Goal: Complete application form: Complete application form

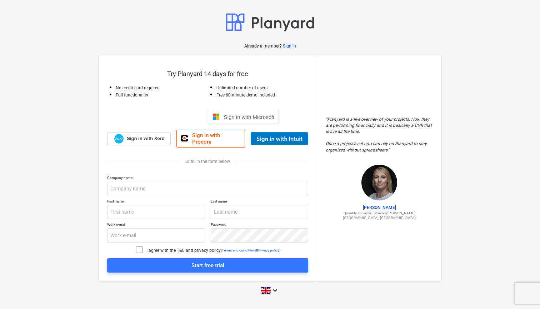
click at [169, 119] on div "Sign in with Google. Opens in new tab" at bounding box center [169, 117] width 66 height 16
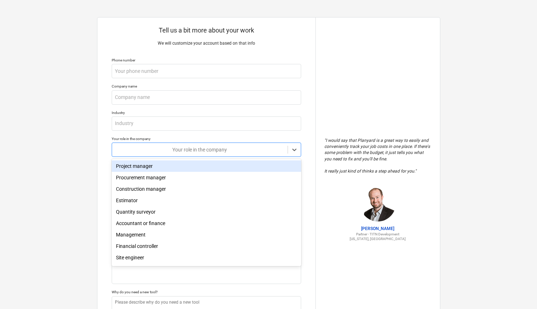
click at [229, 146] on div at bounding box center [200, 149] width 169 height 7
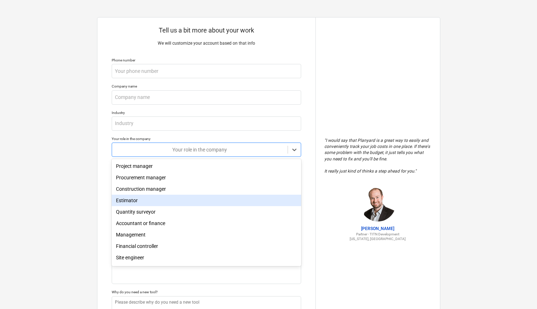
click at [135, 205] on div "Estimator" at bounding box center [207, 200] width 190 height 11
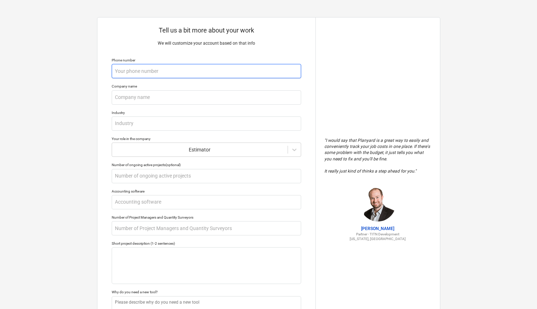
type textarea "x"
type input "0"
type textarea "x"
type input "07"
type textarea "x"
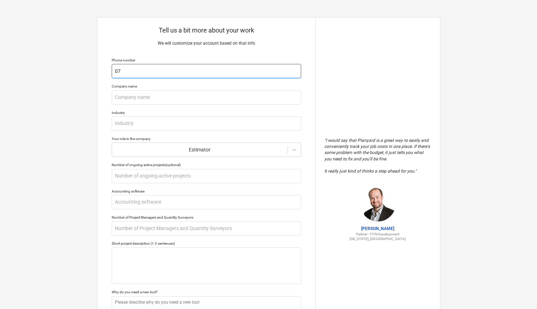
type input "073"
type textarea "x"
type input "0736"
type textarea "x"
type input "07366"
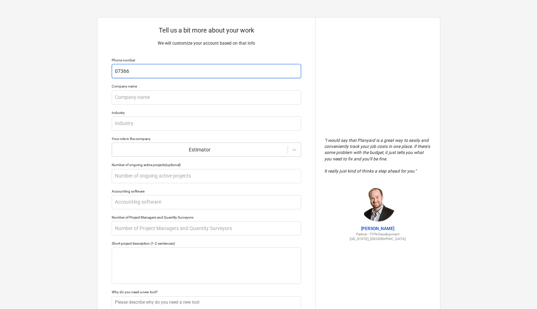
type textarea "x"
type input "073666"
type textarea "x"
type input "0736661"
type textarea "x"
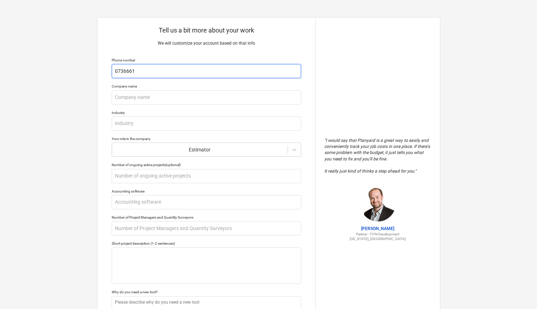
type input "07366610"
type textarea "x"
type input "073666101"
type textarea "x"
type input "0736661011"
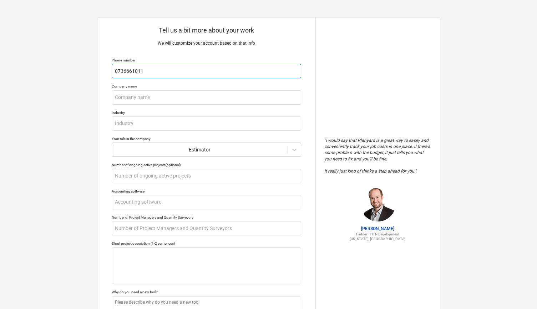
type textarea "x"
type input "07366610114"
type textarea "x"
type input "n"
type textarea "x"
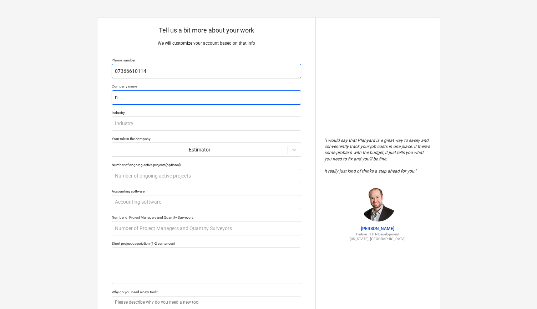
type input "nE"
type textarea "x"
type input "nEW"
type textarea "x"
type input "nEWC"
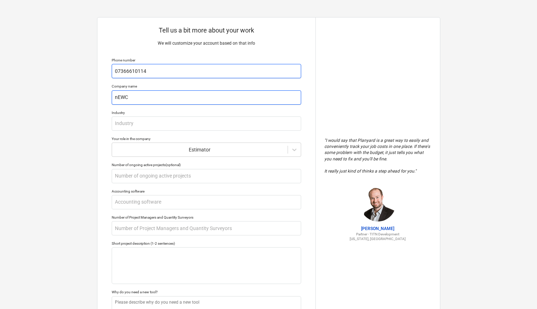
type textarea "x"
type input "nEWCA"
type textarea "x"
type input "nEWCAS"
type textarea "x"
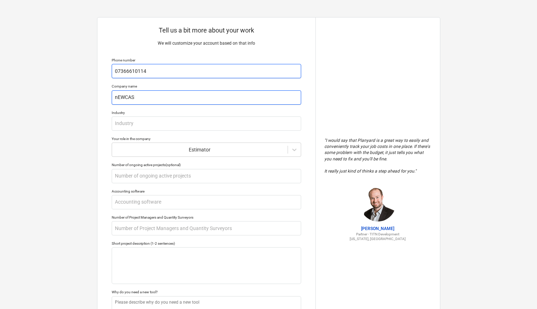
type input "nEWCA"
type textarea "x"
type input "nEWC"
type textarea "x"
type input "nEW"
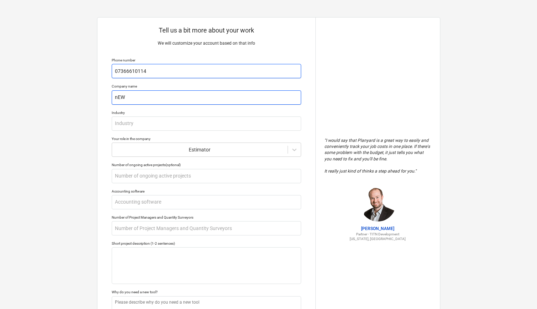
type textarea "x"
type input "nE"
type textarea "x"
type input "n"
type textarea "x"
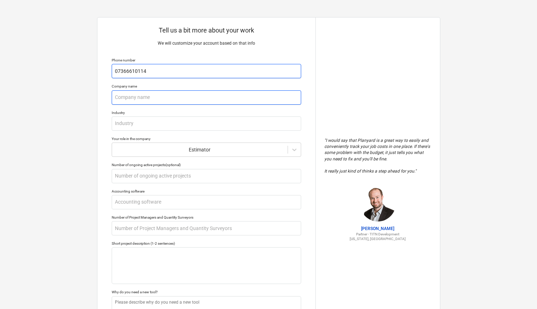
type textarea "x"
type input "N"
type textarea "x"
type input "Ne"
type textarea "x"
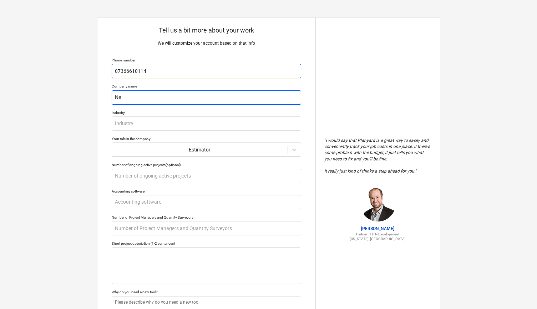
type input "Nec"
type textarea "x"
type input "Ne"
type textarea "x"
type input "New"
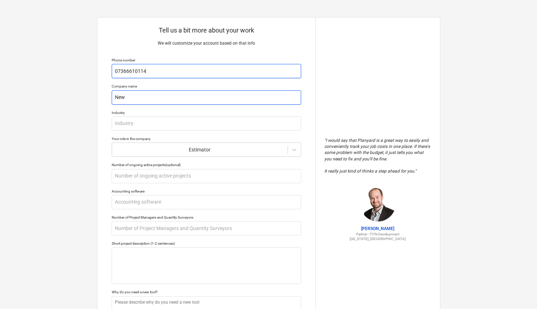
type textarea "x"
type input "Newc"
type textarea "x"
type input "Newca"
type textarea "x"
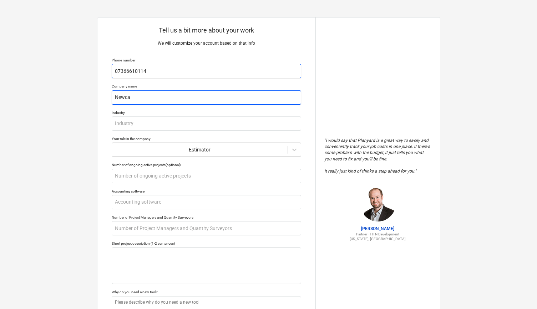
type input "Newcas"
type textarea "x"
type input "Newcast"
type textarea "x"
type input "Newcastl"
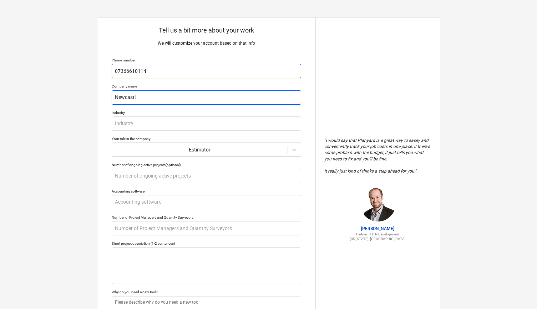
type textarea "x"
type input "Newcastle"
type textarea "x"
type input "Newcastle"
type textarea "x"
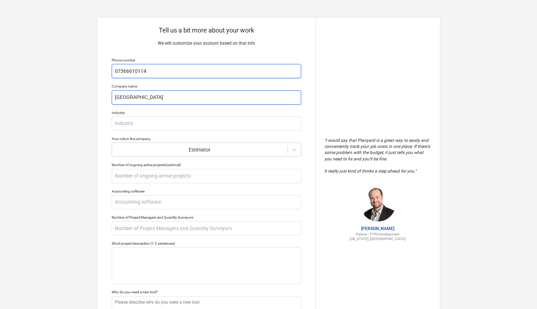
type input "Newcastle C"
type textarea "x"
type input "Newcastle Ci"
type textarea "x"
type input "Newcastle Cit"
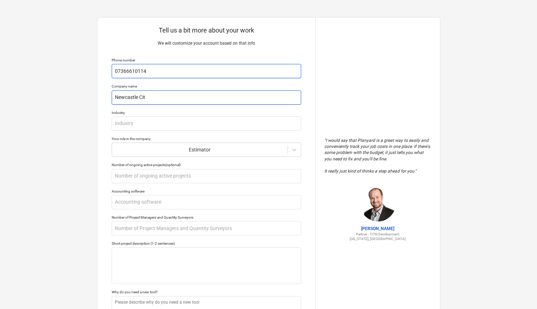
type textarea "x"
type input "Newcastle City"
type textarea "x"
type input "Newcastle City"
type textarea "x"
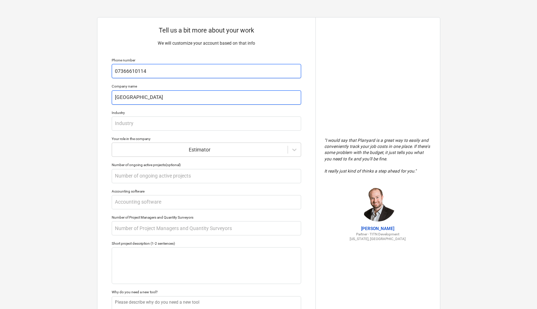
type input "Newcastle City C"
type textarea "x"
type input "Newcastle City Co"
type textarea "x"
type input "Newcastle City Cou"
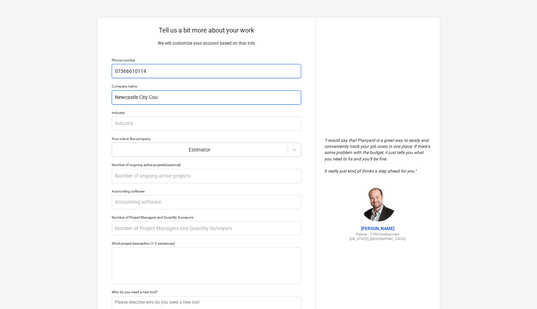
type textarea "x"
type input "Newcastle City Coun"
type textarea "x"
type input "Newcastle City Counc"
type textarea "x"
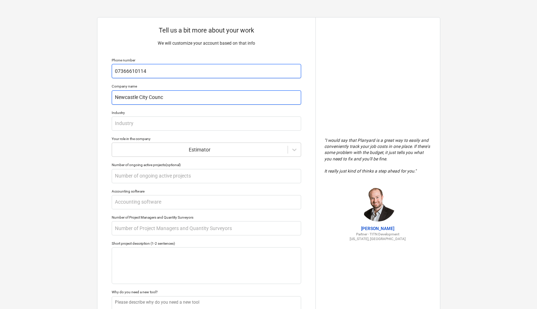
type input "Newcastle City Counci"
type textarea "x"
type input "Newcastle City Council"
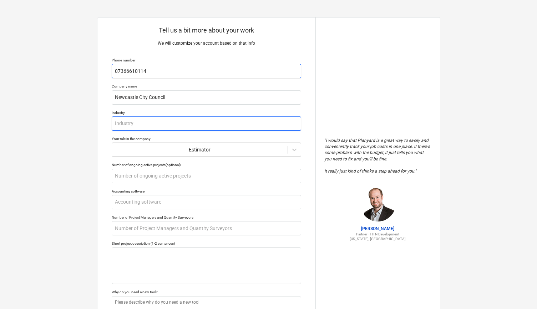
type textarea "x"
type input "C"
type textarea "x"
type input "Co"
type textarea "x"
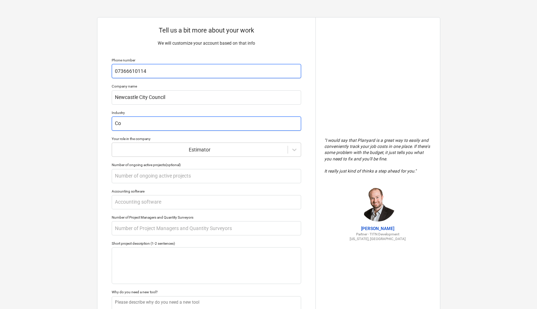
type input "Con"
type textarea "x"
type input "Cons"
type textarea "x"
type input "Const"
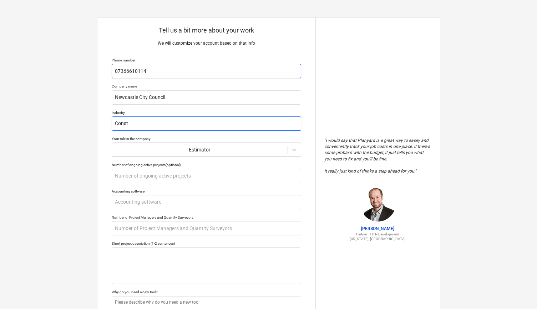
type textarea "x"
type input "Constr"
type textarea "x"
type input "Constru"
type textarea "x"
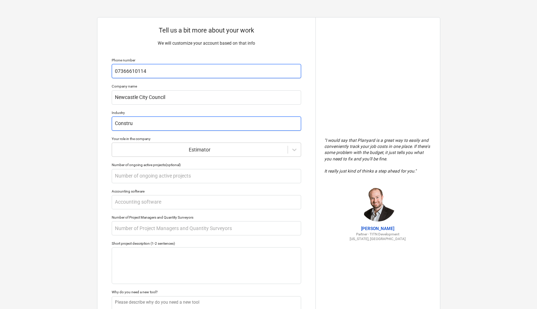
type input "Construc"
type textarea "x"
type input "Construct"
type textarea "x"
type input "Constructi"
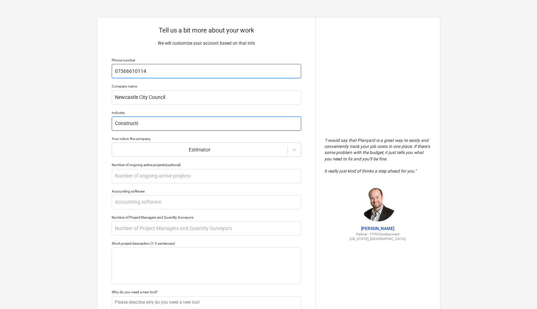
type textarea "x"
type input "Constructio"
type textarea "x"
type input "Construction"
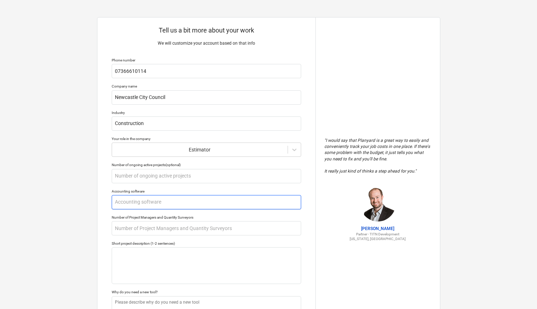
click at [156, 202] on input "text" at bounding box center [207, 202] width 190 height 14
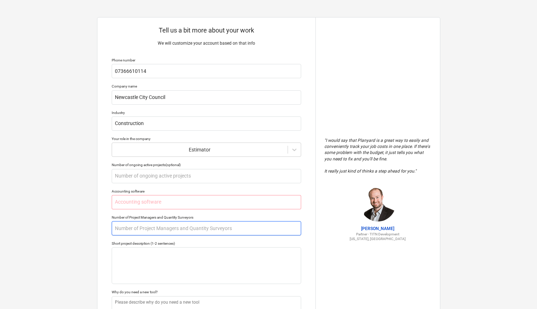
click at [171, 230] on input "text" at bounding box center [207, 228] width 190 height 14
type textarea "x"
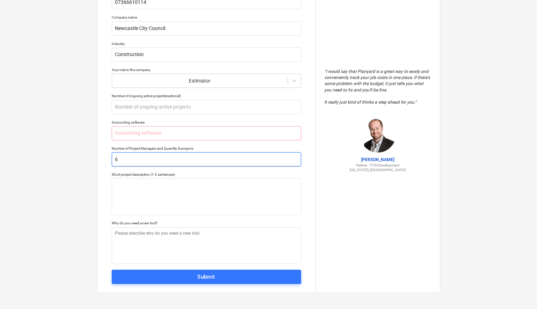
scroll to position [69, 0]
type input "6"
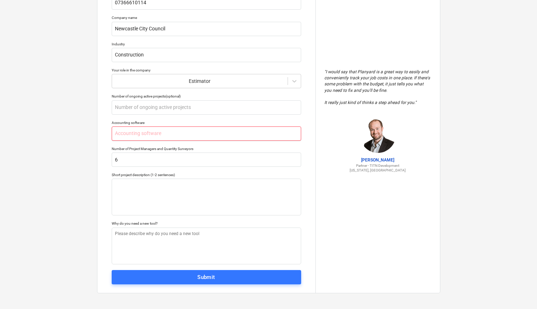
click at [143, 137] on input "text" at bounding box center [207, 133] width 190 height 14
type textarea "x"
type input "x"
type textarea "x"
type input "xe"
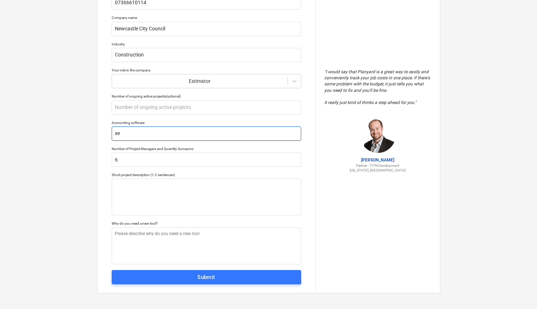
type textarea "x"
type input "xer"
type textarea "x"
type input "xero"
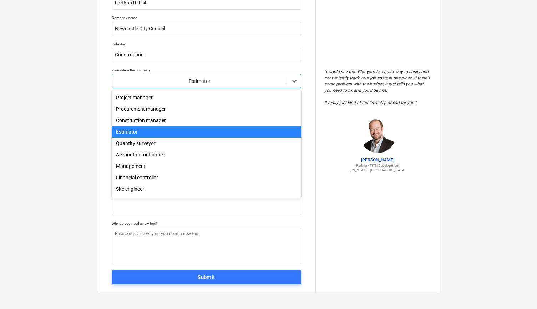
click at [134, 87] on div "Estimator" at bounding box center [207, 81] width 190 height 14
click at [125, 131] on div "Estimator" at bounding box center [207, 131] width 190 height 11
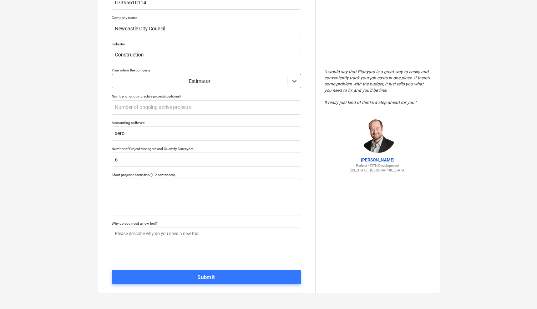
type textarea "x"
click at [90, 121] on div "Tell us a bit more about your work We will customize your account based on that…" at bounding box center [268, 120] width 537 height 379
click at [172, 238] on textarea at bounding box center [207, 245] width 190 height 37
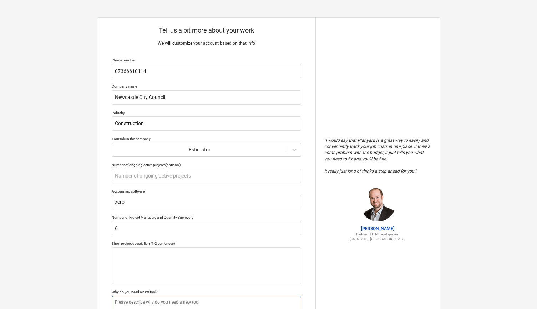
scroll to position [0, 0]
